Goal: Information Seeking & Learning: Learn about a topic

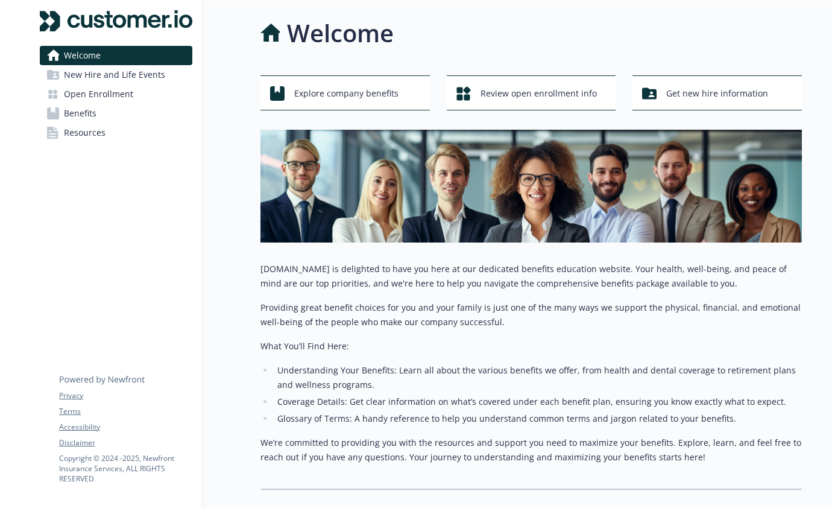
click at [99, 113] on link "Benefits" at bounding box center [116, 113] width 153 height 19
